Goal: Task Accomplishment & Management: Manage account settings

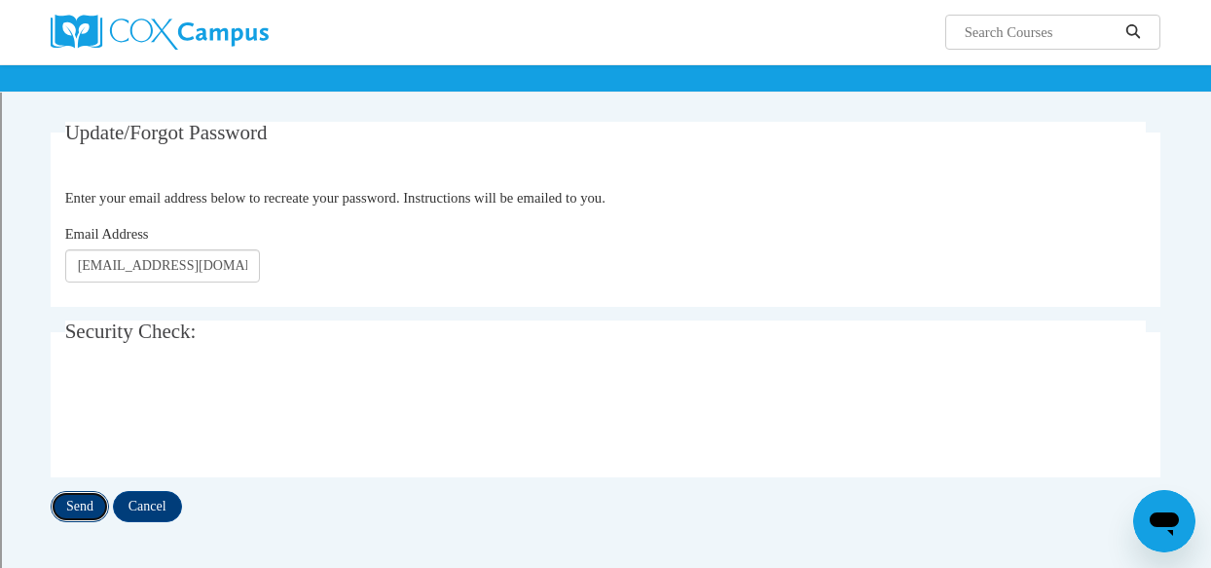
click at [81, 494] on input "Send" at bounding box center [80, 506] width 58 height 31
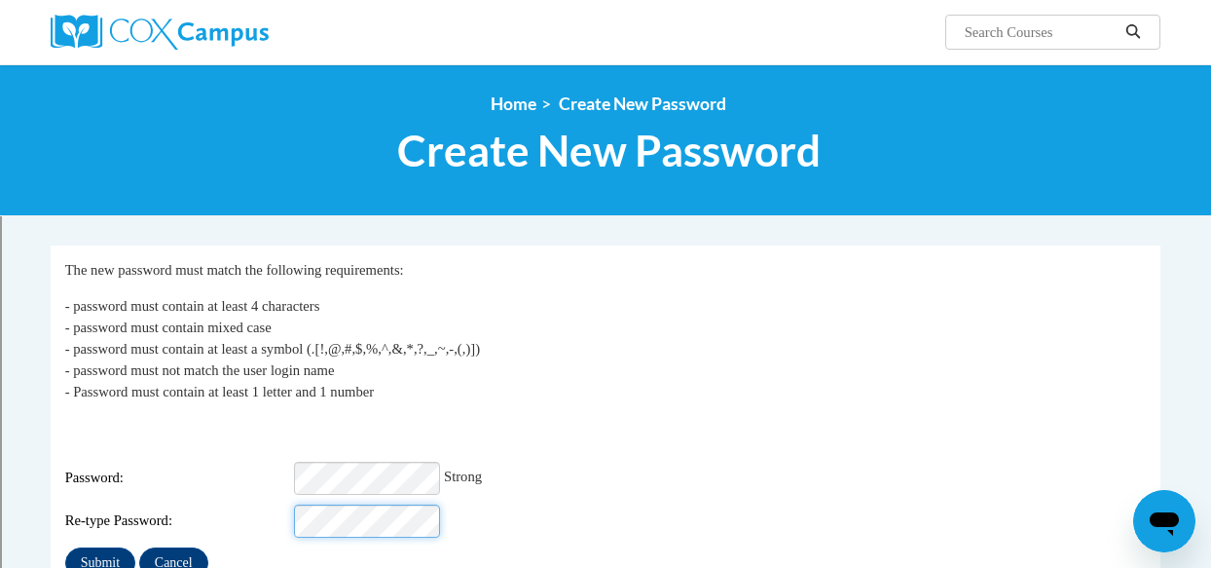
click at [65, 547] on input "Submit" at bounding box center [100, 562] width 70 height 31
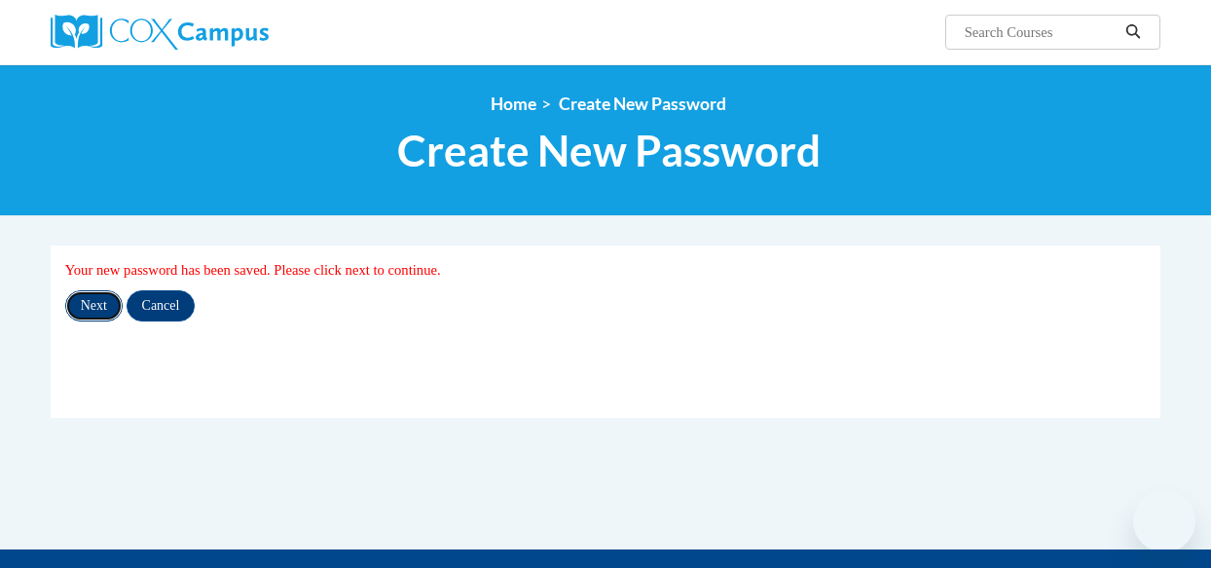
click at [96, 306] on input "Next" at bounding box center [93, 305] width 57 height 31
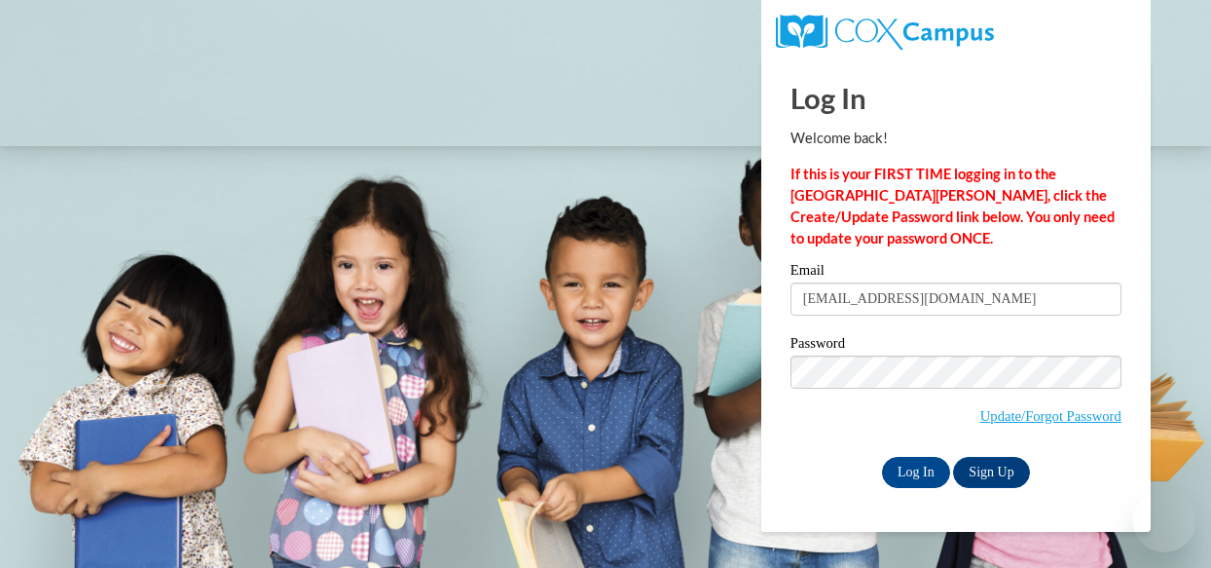
click at [882, 457] on input "Log In" at bounding box center [916, 472] width 68 height 31
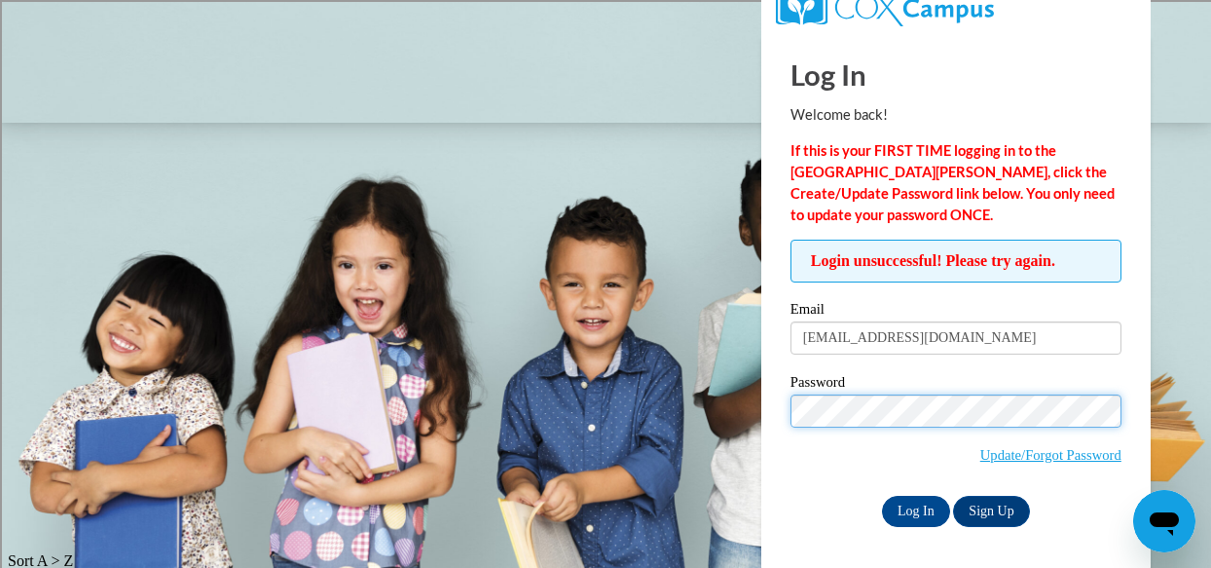
click at [882, 496] on input "Log In" at bounding box center [916, 511] width 68 height 31
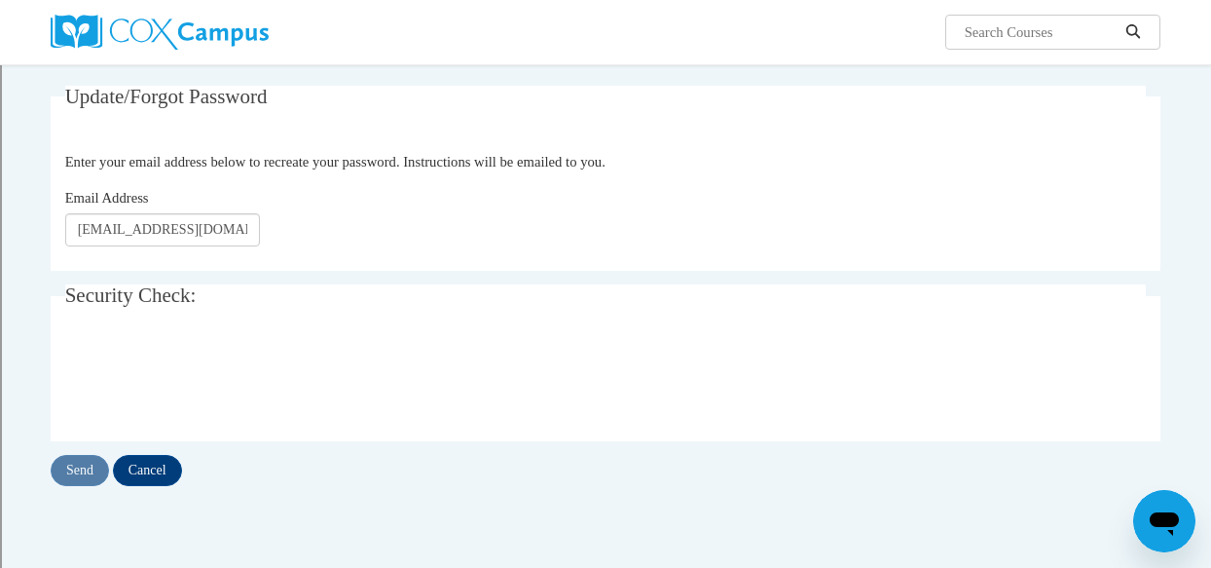
click at [92, 467] on div "Send Cancel" at bounding box center [606, 470] width 1110 height 31
click at [71, 474] on input "Send" at bounding box center [80, 470] width 58 height 31
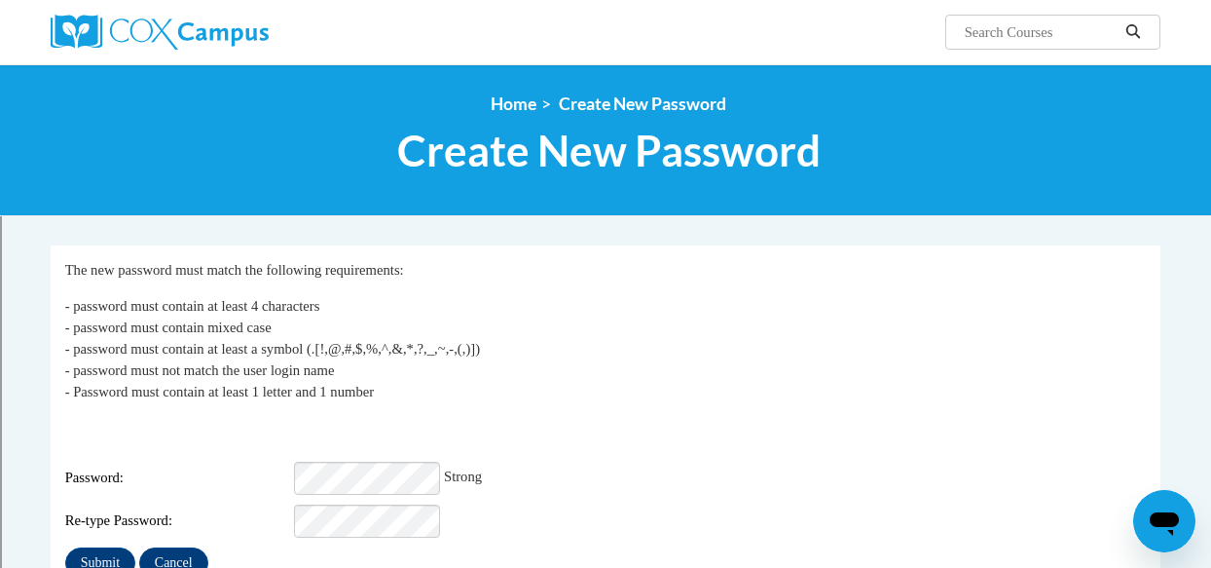
click at [596, 523] on div "Re-type Password:" at bounding box center [606, 520] width 1082 height 33
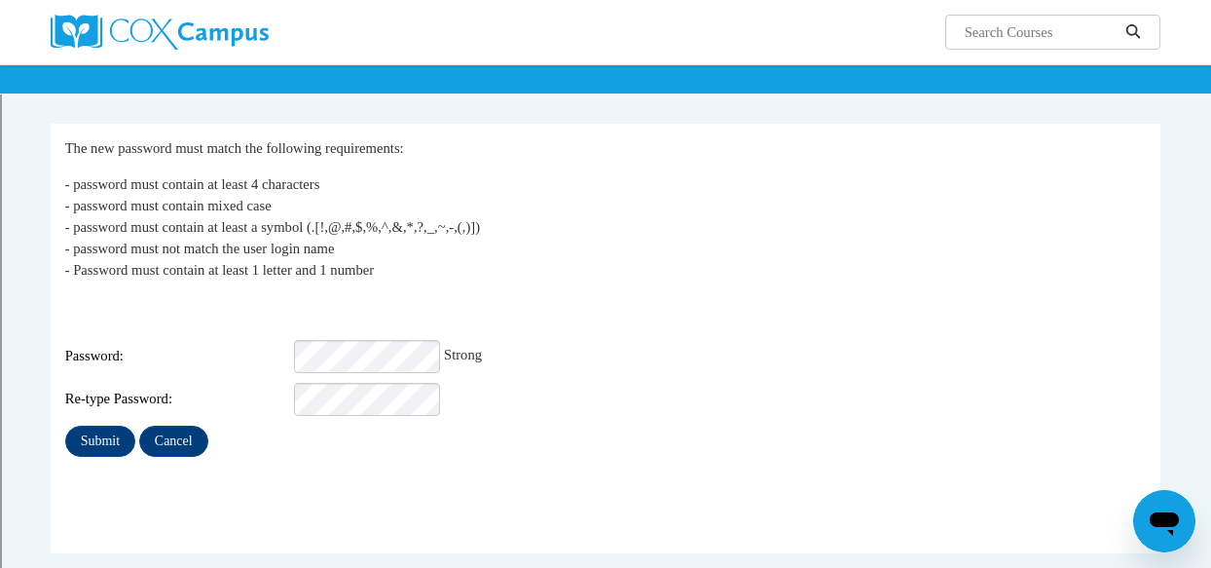
scroll to position [123, 0]
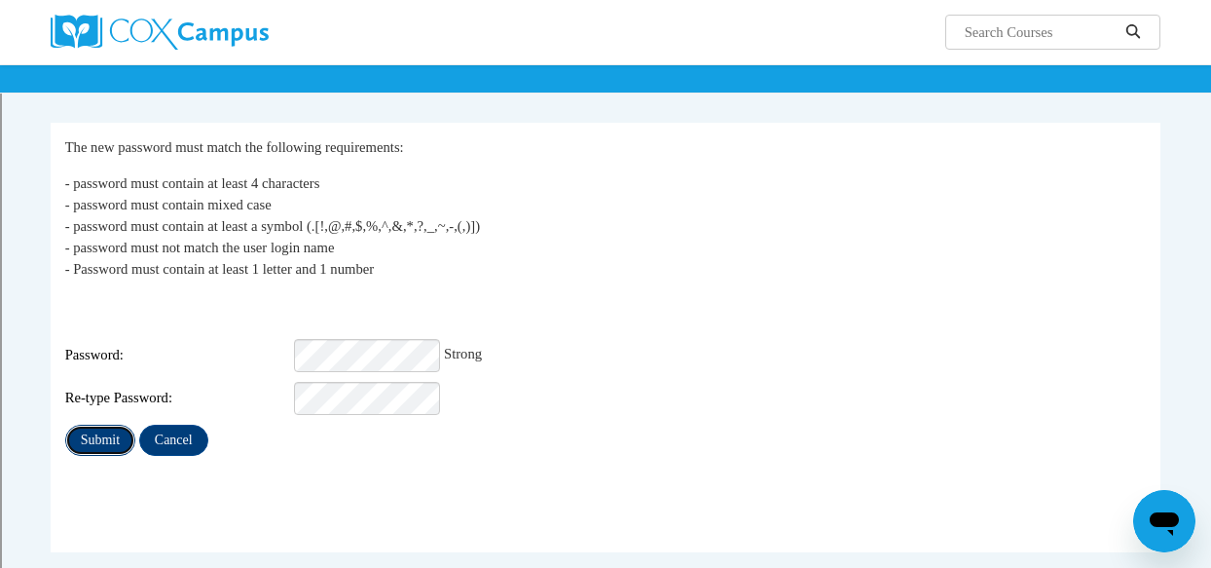
click at [104, 431] on input "Submit" at bounding box center [100, 439] width 70 height 31
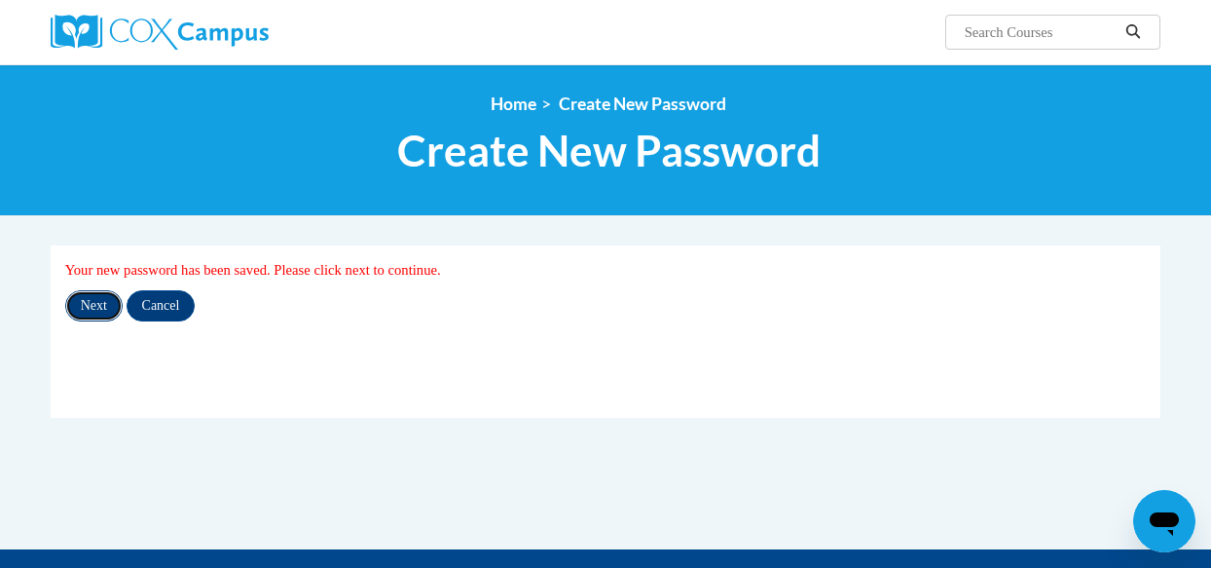
click at [101, 305] on input "Next" at bounding box center [93, 305] width 57 height 31
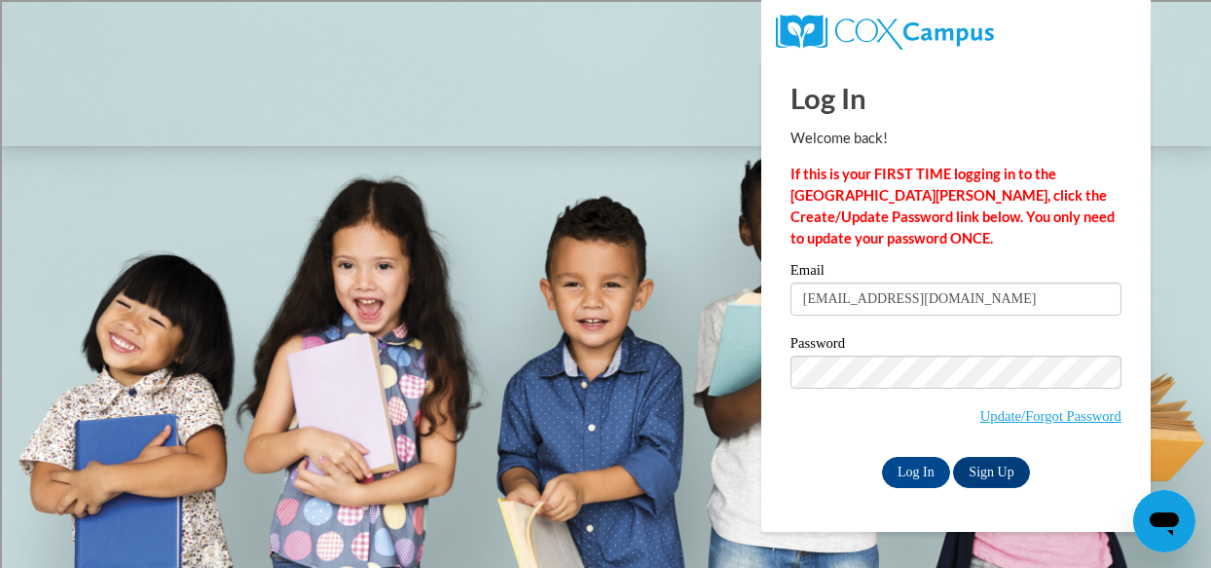
click at [764, 361] on div "Log In Welcome back! If this is your FIRST TIME logging in to the [GEOGRAPHIC_D…" at bounding box center [956, 294] width 419 height 473
click at [882, 457] on input "Log In" at bounding box center [916, 472] width 68 height 31
click at [827, 460] on div "Log In Sign Up" at bounding box center [956, 472] width 331 height 31
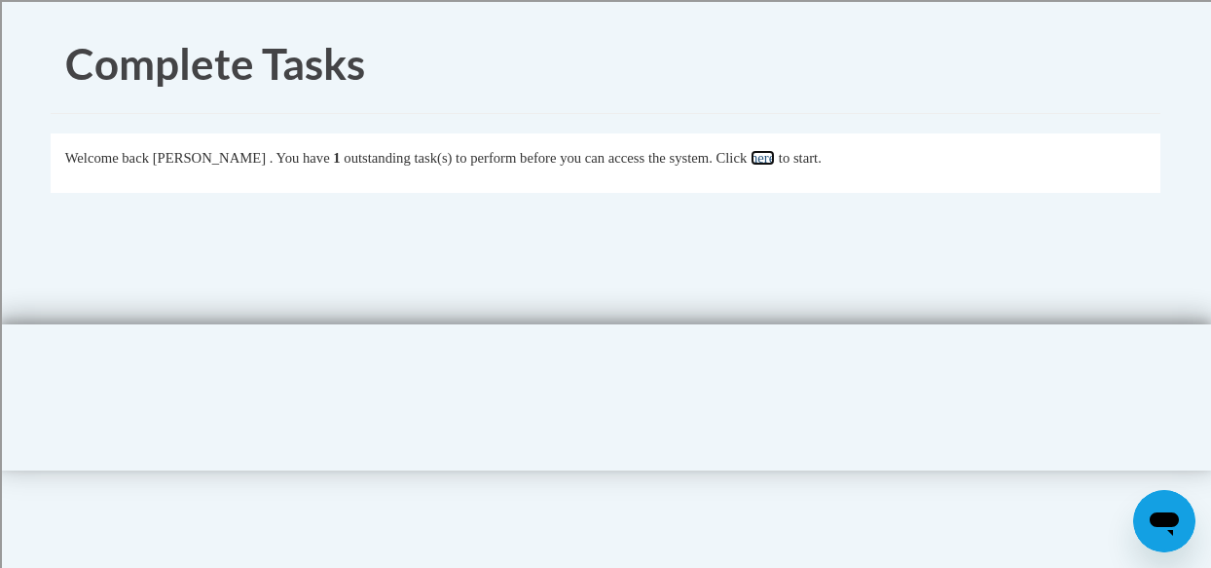
click at [775, 159] on link "here" at bounding box center [763, 158] width 24 height 16
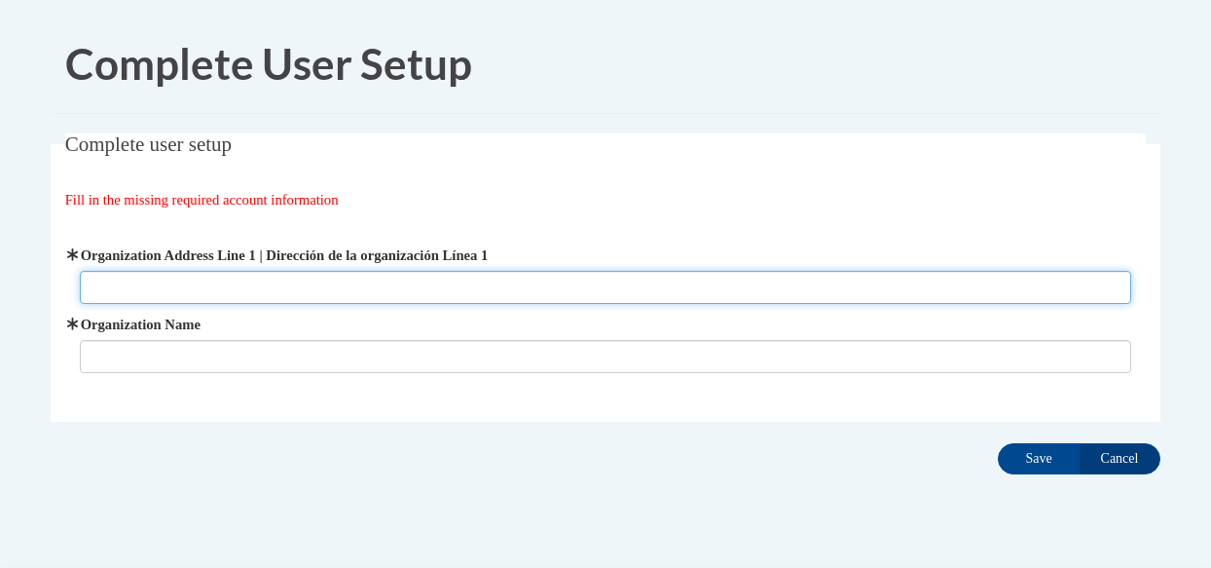
click at [196, 282] on input "Organization Address Line 1 | Dirección de la organización Línea 1" at bounding box center [606, 287] width 1052 height 33
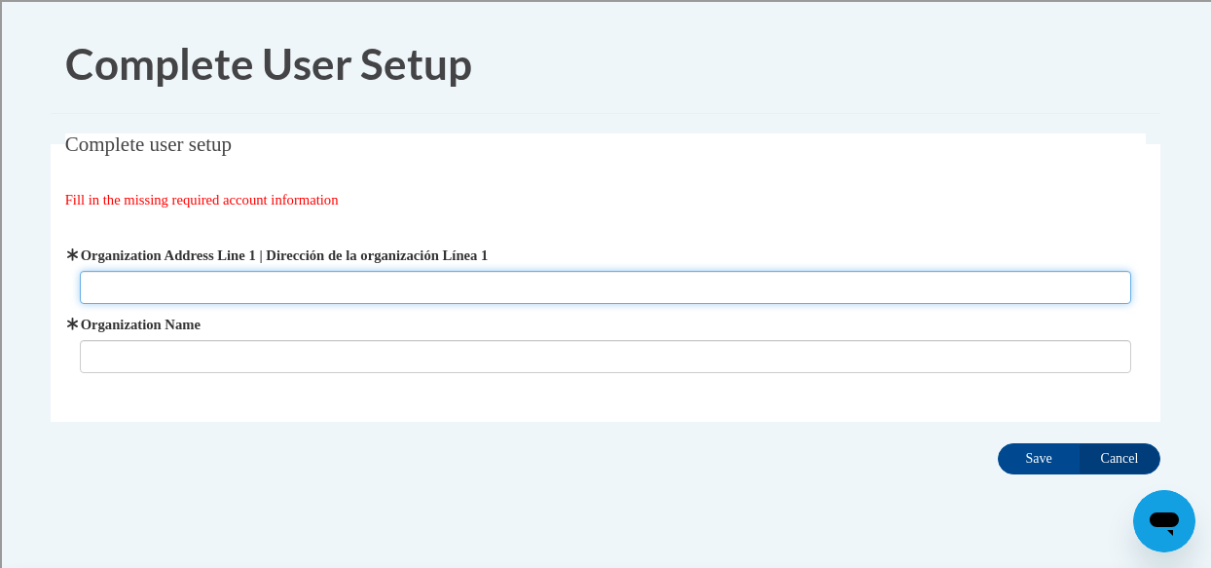
click at [131, 279] on input "Organization Address Line 1 | Dirección de la organización Línea 1" at bounding box center [606, 287] width 1052 height 33
type input "2139 Pierce Ave. Marinette, WI 54143"
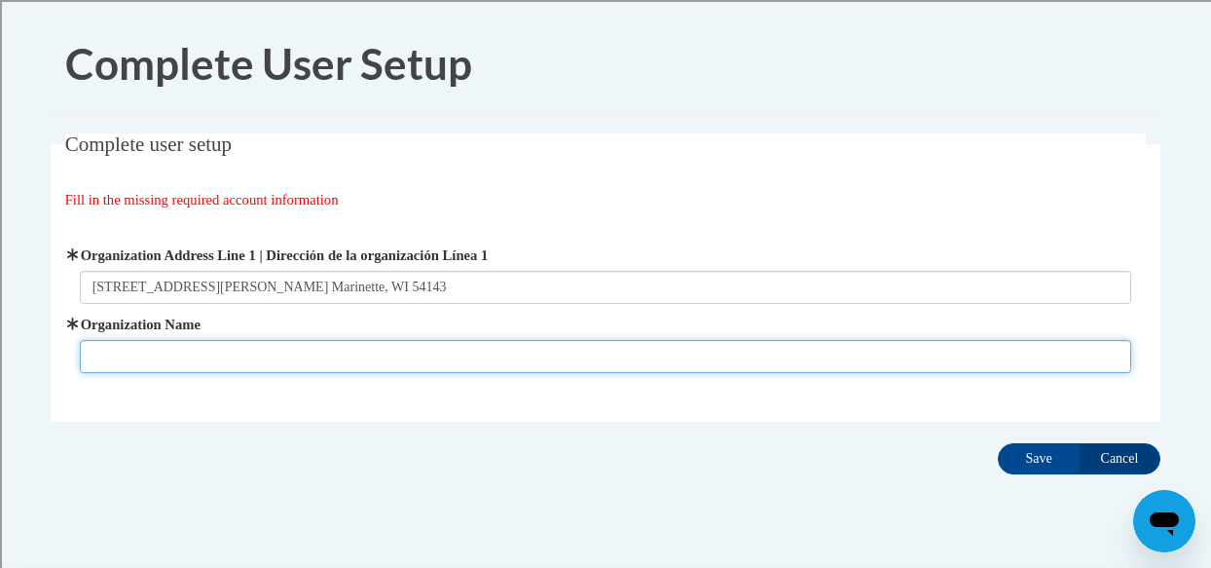
click at [171, 351] on input "Organization Name" at bounding box center [606, 356] width 1052 height 33
type input "Marinette School District"
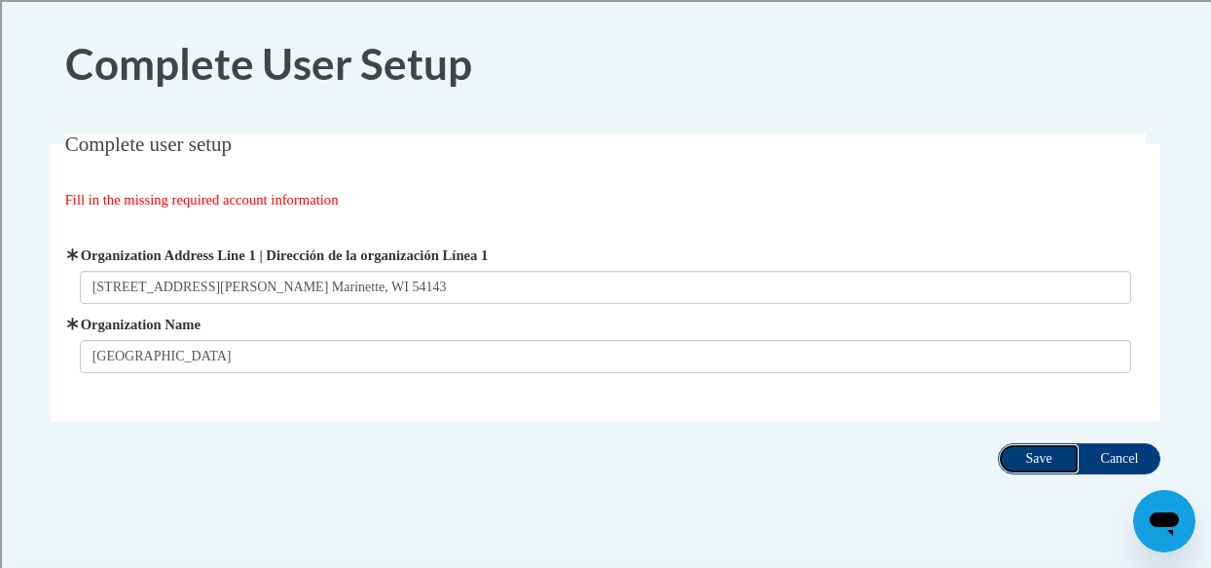
click at [1040, 465] on input "Save" at bounding box center [1039, 458] width 82 height 31
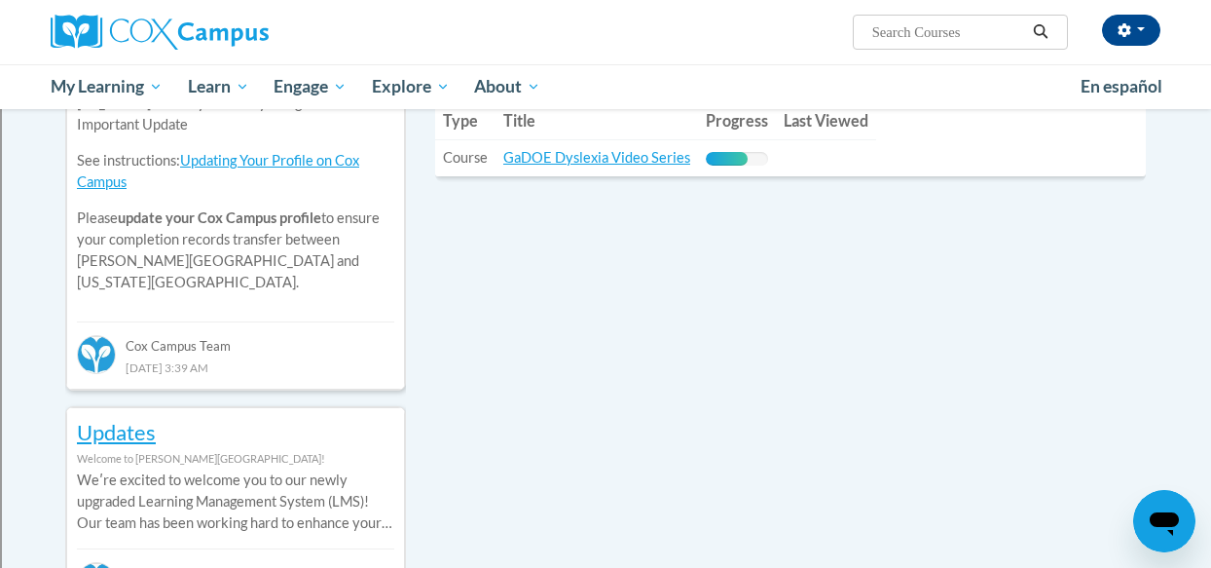
scroll to position [734, 0]
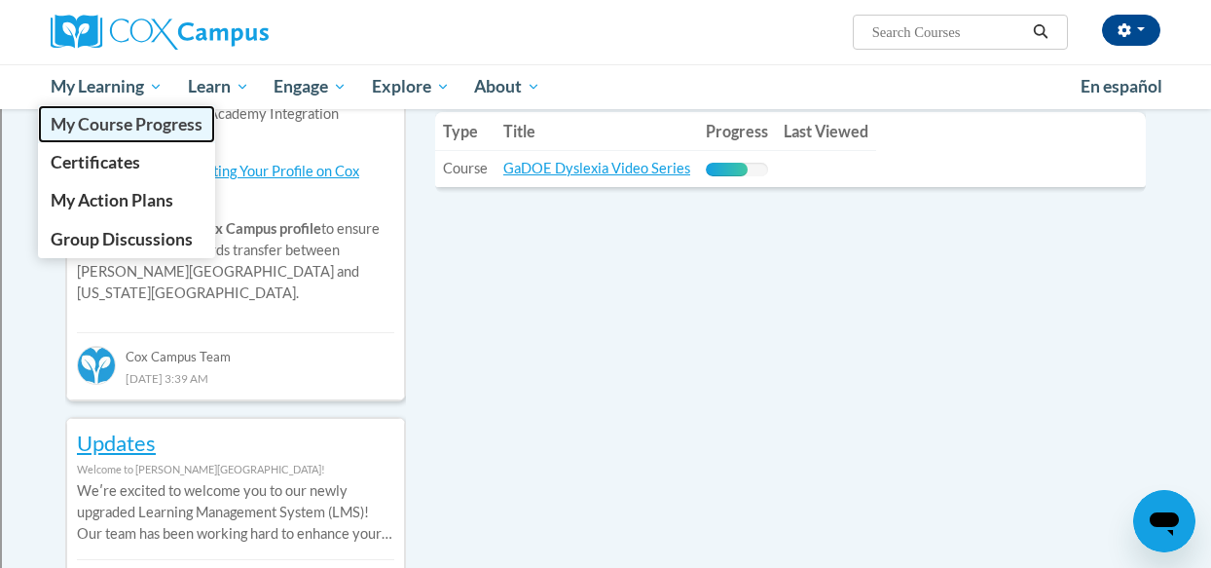
click at [138, 125] on span "My Course Progress" at bounding box center [127, 124] width 152 height 20
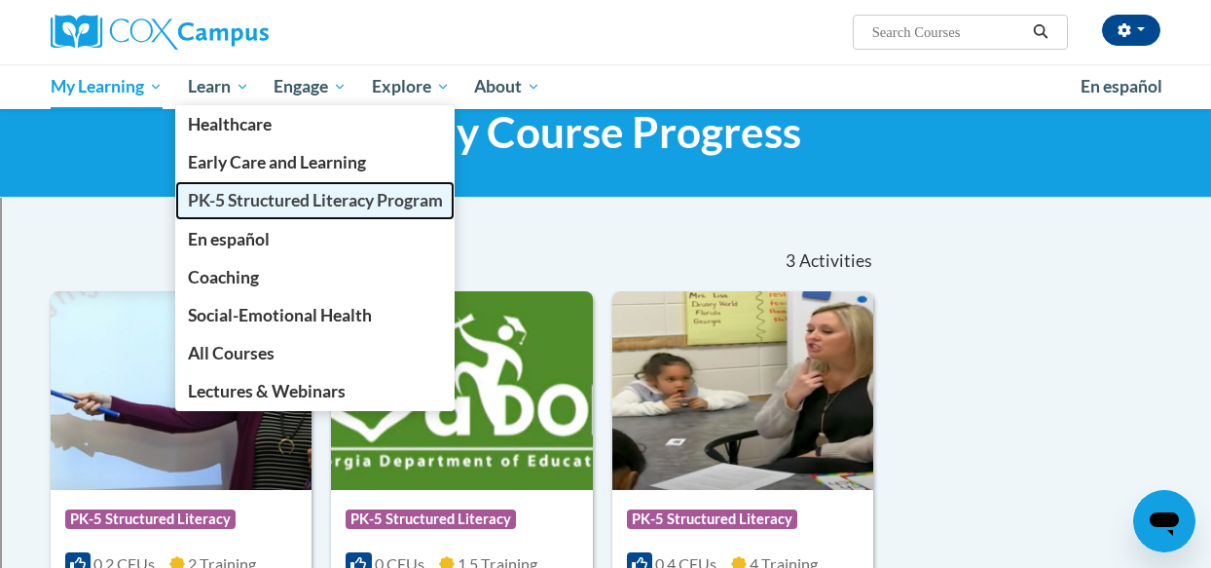
click at [247, 200] on span "PK-5 Structured Literacy Program" at bounding box center [315, 200] width 255 height 20
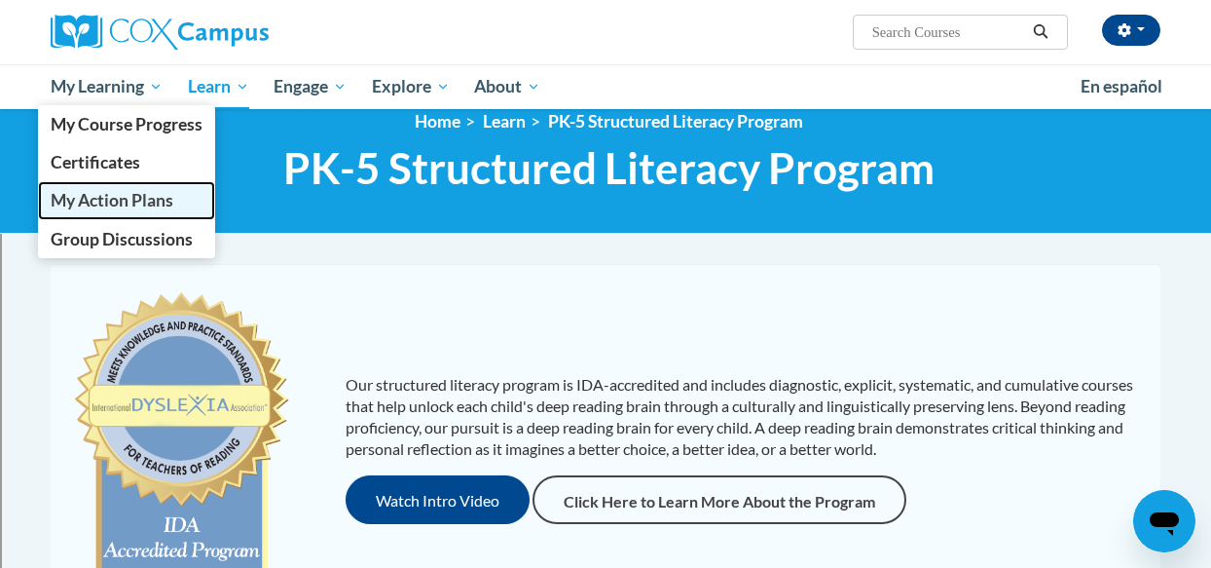
click at [120, 199] on span "My Action Plans" at bounding box center [112, 200] width 123 height 20
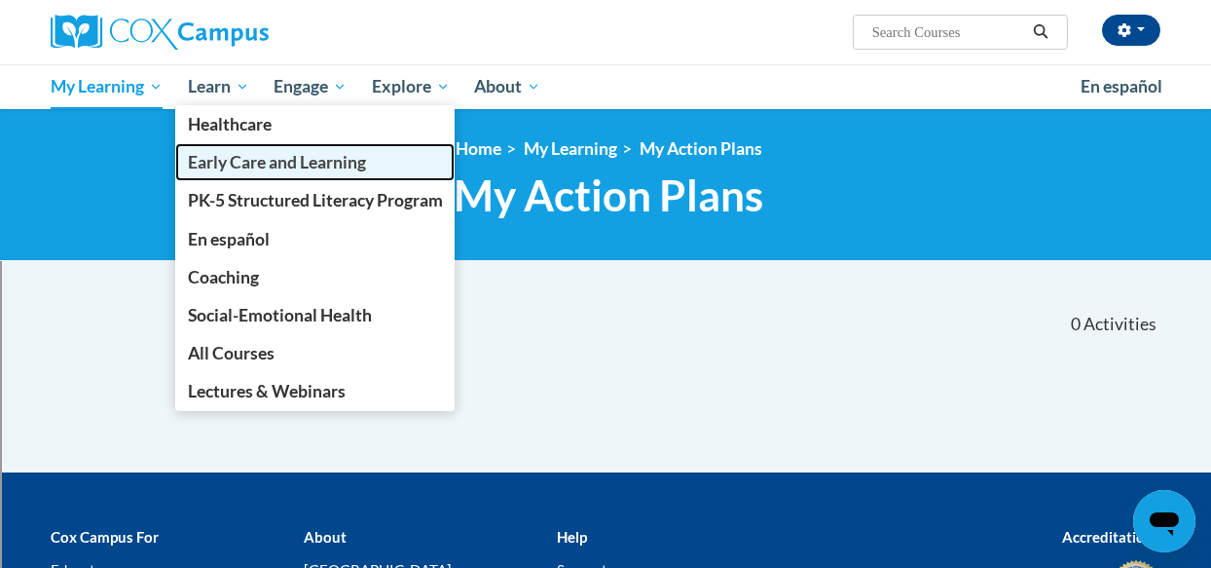
click at [237, 166] on span "Early Care and Learning" at bounding box center [277, 162] width 178 height 20
